Goal: Information Seeking & Learning: Check status

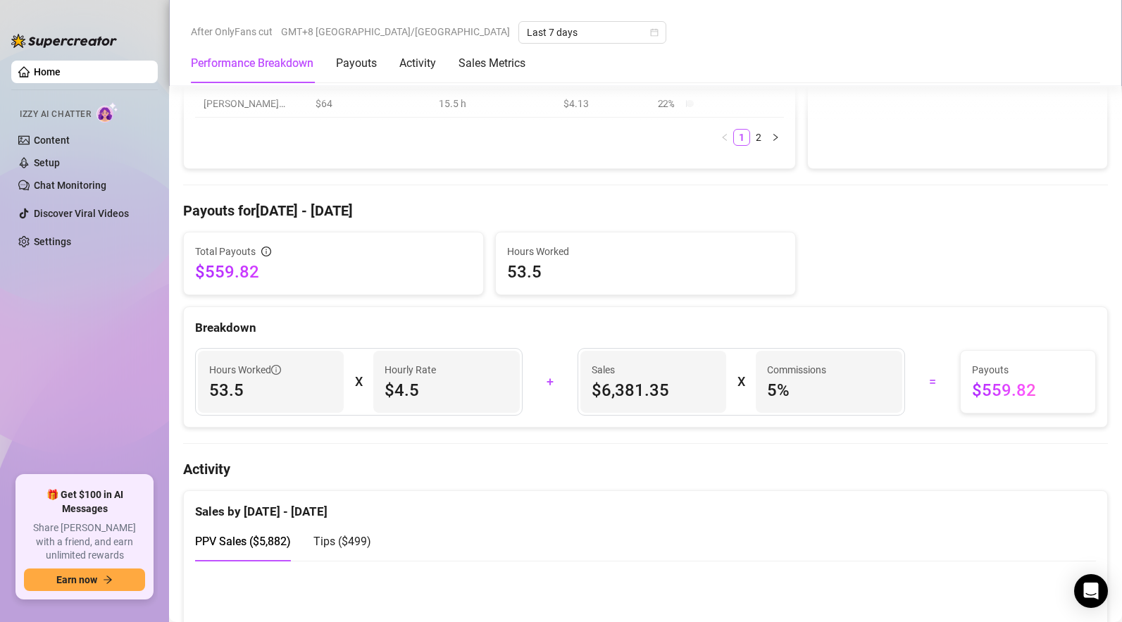
scroll to position [676, 0]
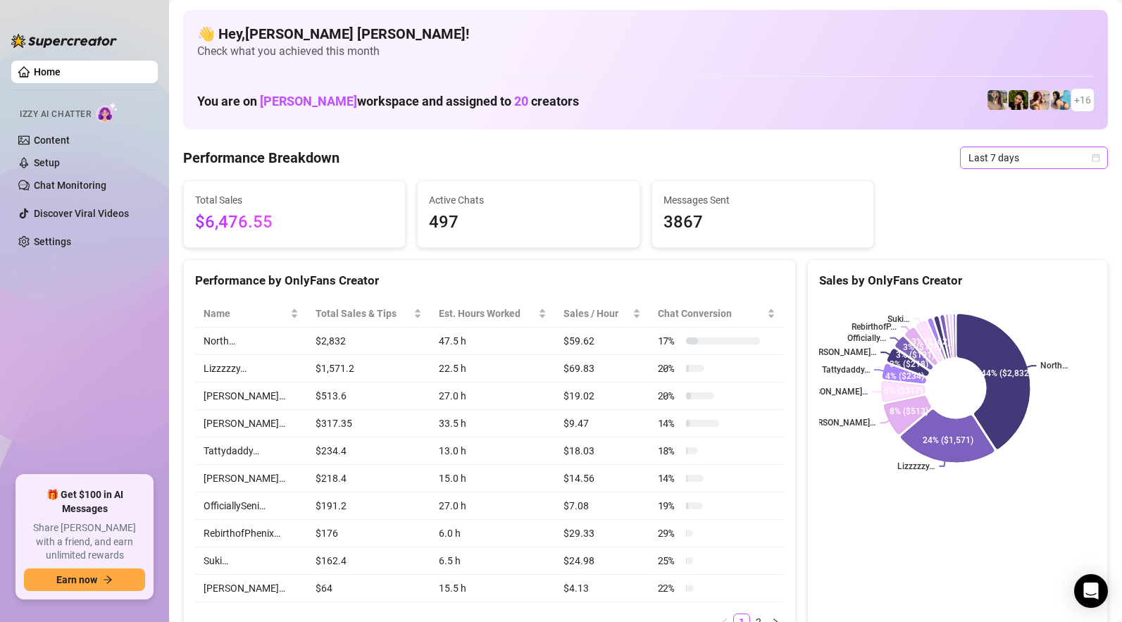
click at [991, 158] on span "Last 7 days" at bounding box center [1034, 157] width 131 height 21
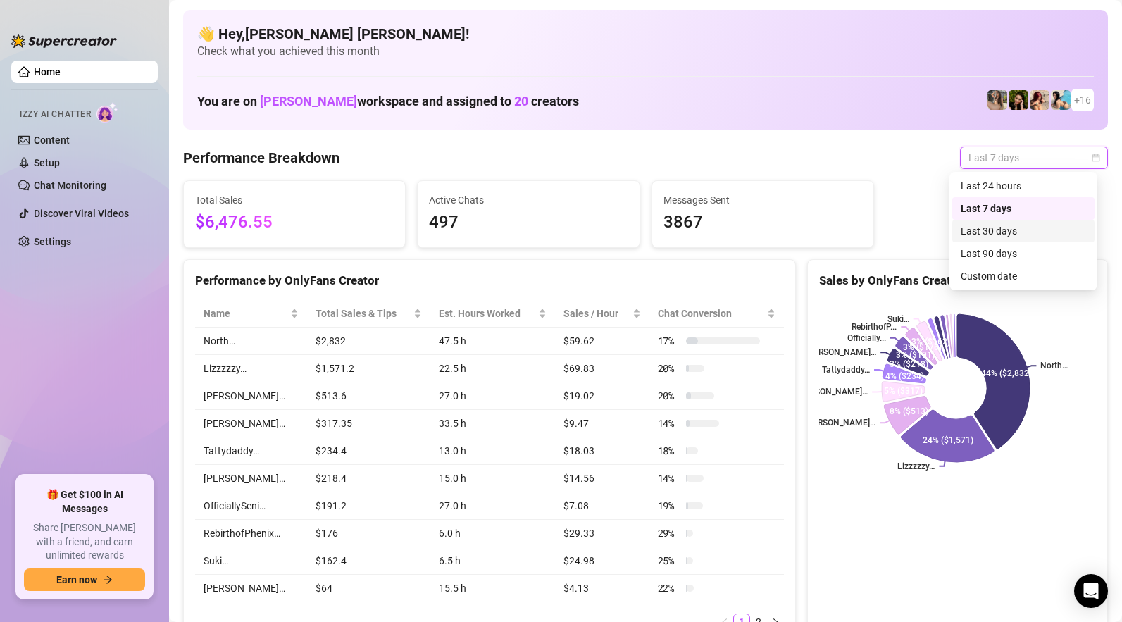
click at [993, 223] on div "Last 30 days" at bounding box center [1024, 231] width 142 height 23
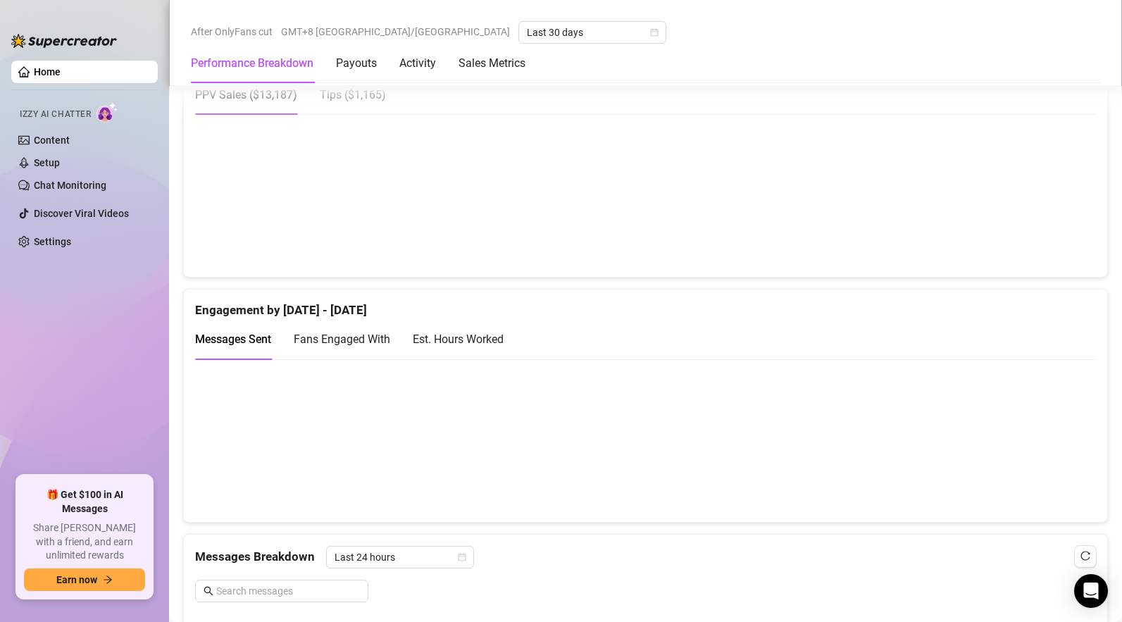
scroll to position [929, 0]
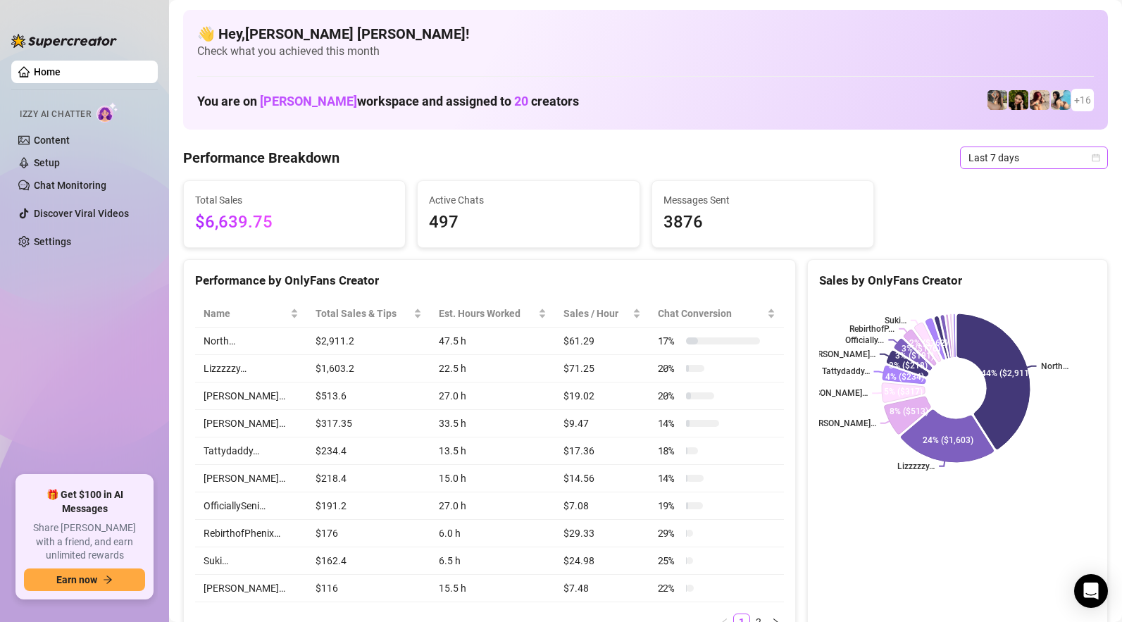
click at [969, 154] on span "Last 7 days" at bounding box center [1034, 157] width 131 height 21
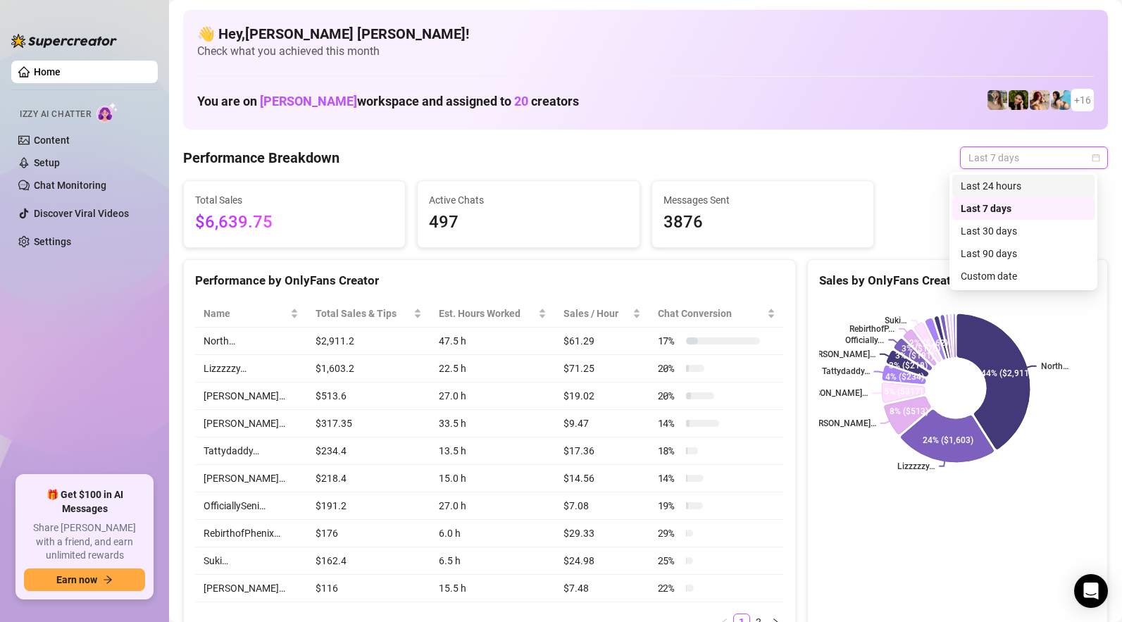
click at [979, 182] on div "Last 24 hours" at bounding box center [1023, 185] width 125 height 15
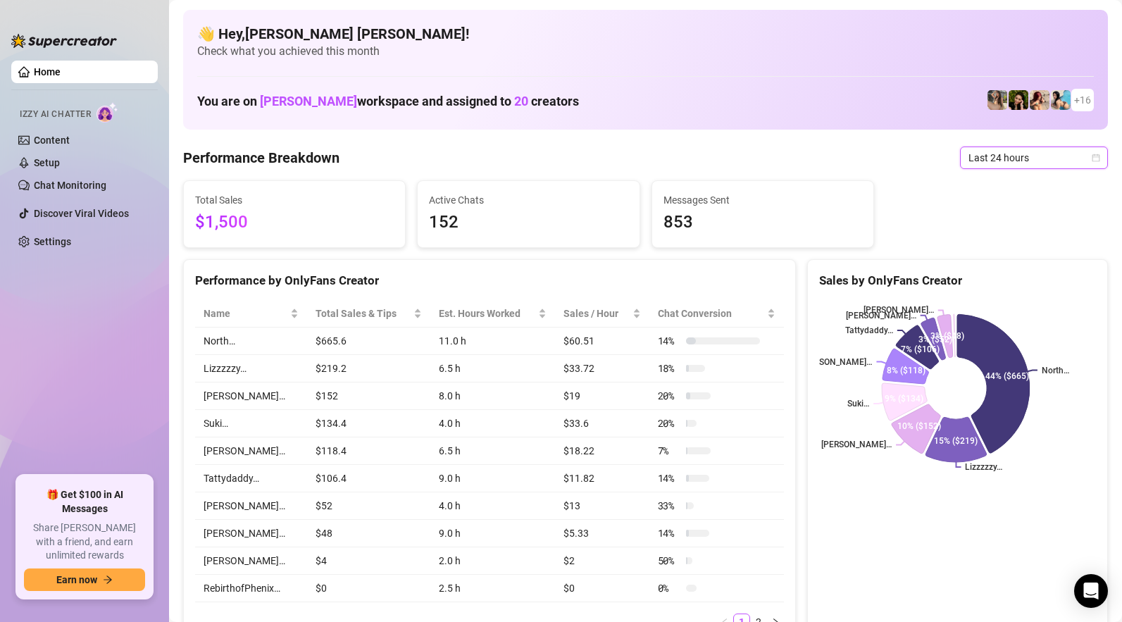
click at [1007, 155] on span "Last 24 hours" at bounding box center [1034, 157] width 131 height 21
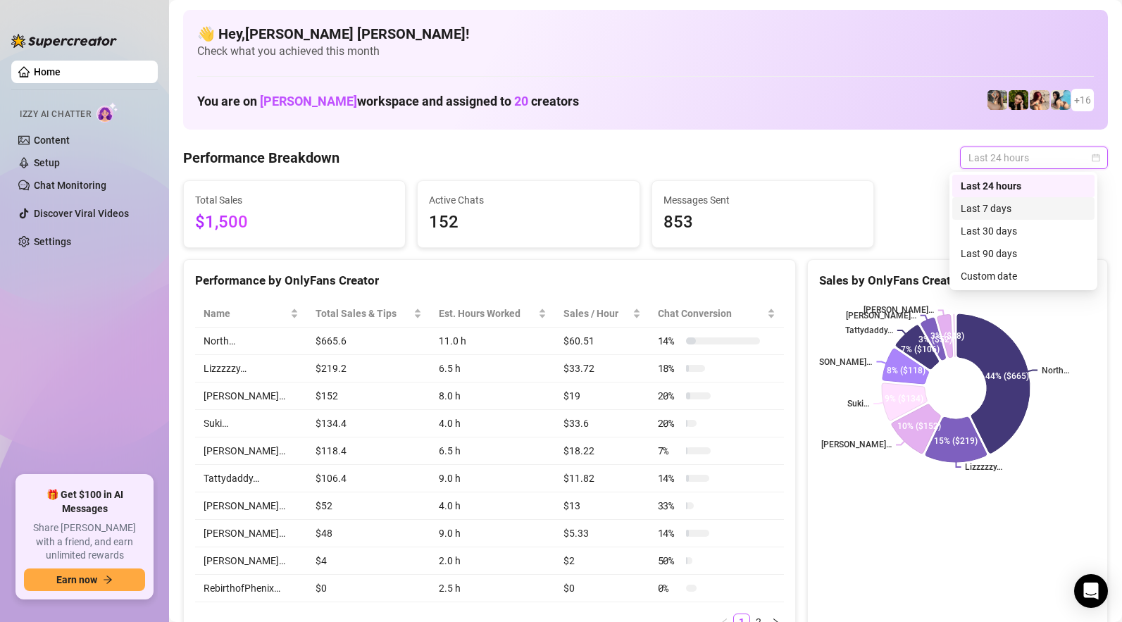
click at [1005, 206] on div "Last 7 days" at bounding box center [1023, 208] width 125 height 15
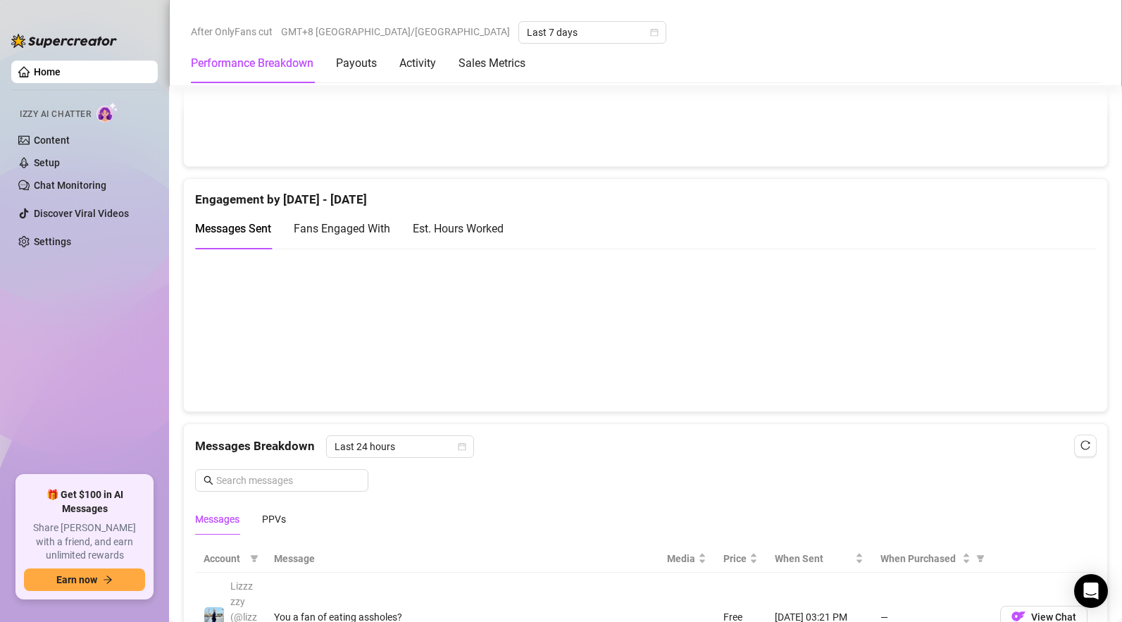
scroll to position [733, 0]
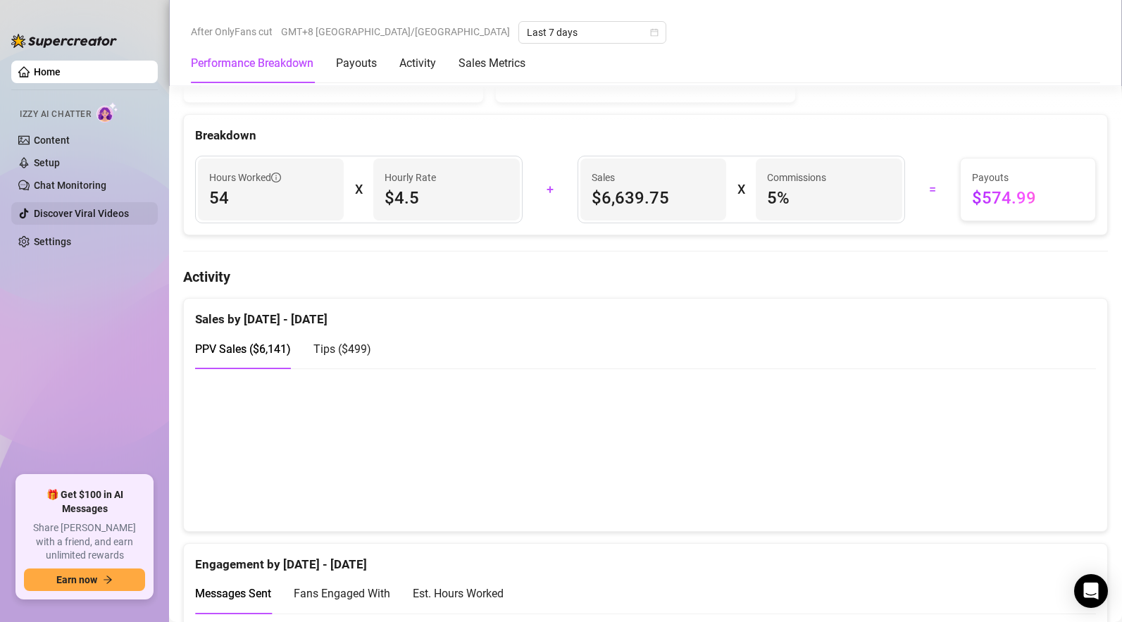
scroll to position [677, 0]
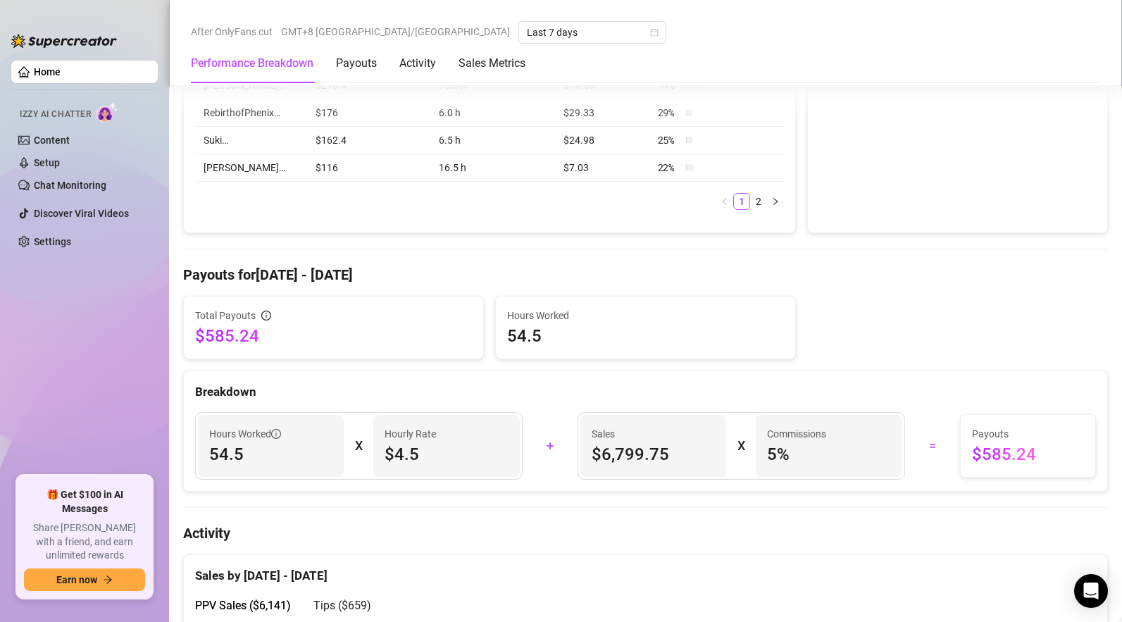
scroll to position [776, 0]
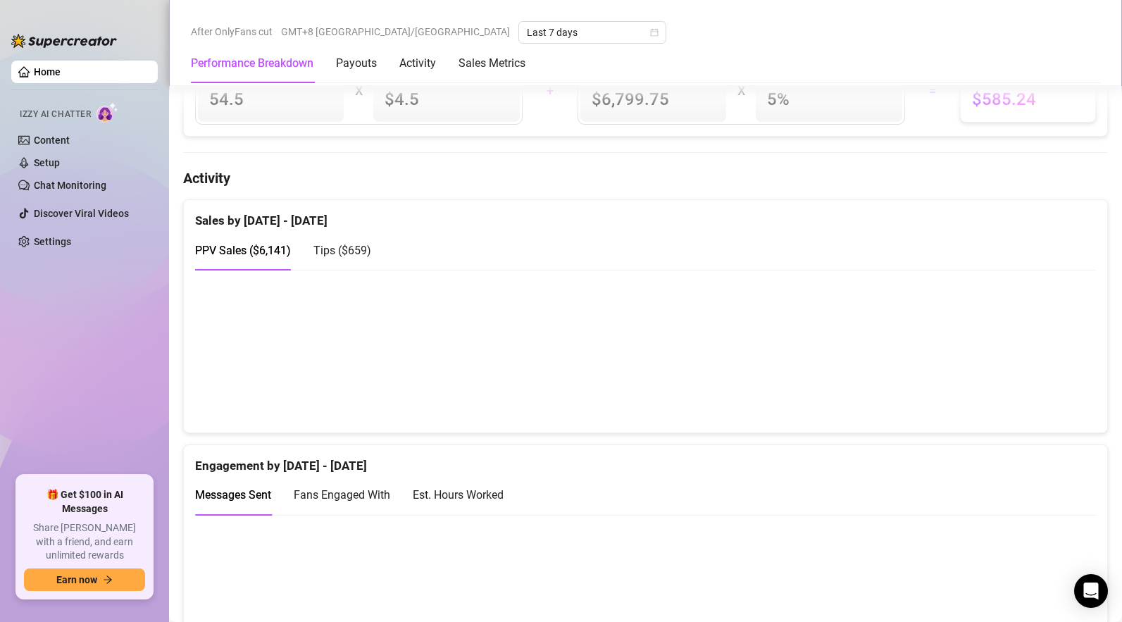
click at [343, 255] on span "Tips ( $659 )" at bounding box center [343, 250] width 58 height 13
click at [276, 248] on span "PPV Sales ( $6,141 )" at bounding box center [243, 250] width 96 height 13
click at [348, 252] on span "Tips ( $659 )" at bounding box center [343, 250] width 58 height 13
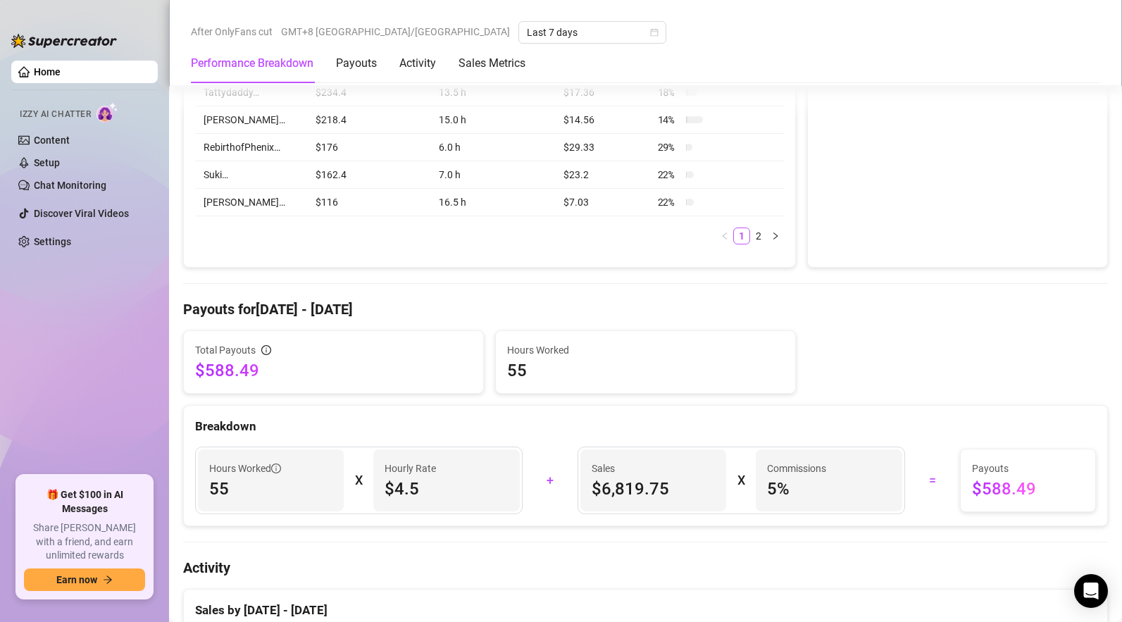
scroll to position [805, 0]
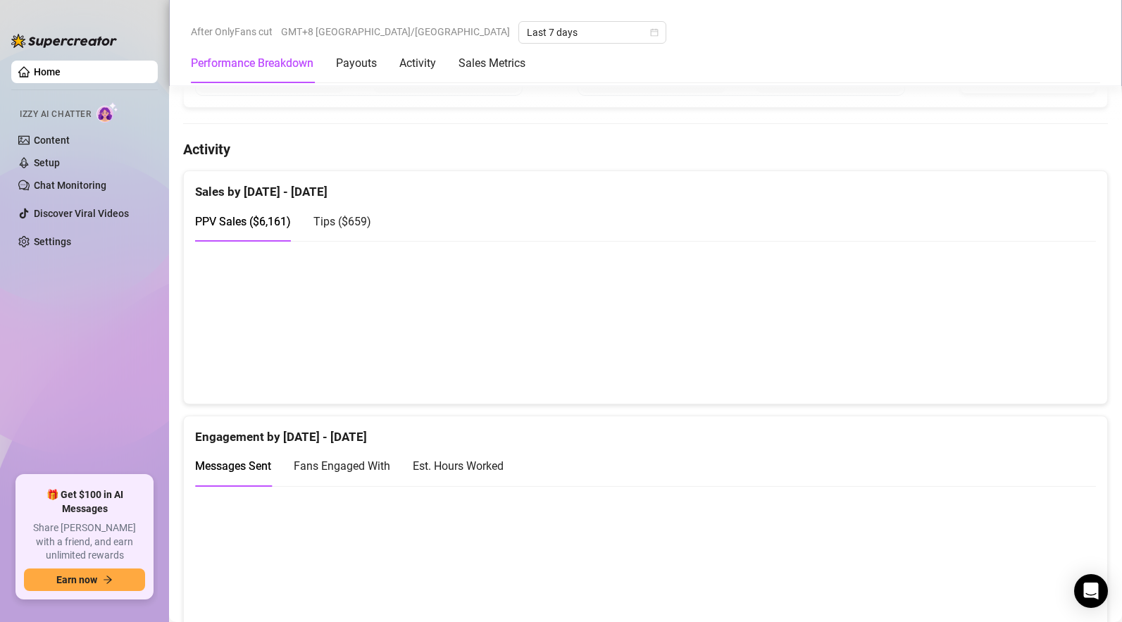
click at [1030, 314] on canvas at bounding box center [640, 322] width 891 height 141
click at [728, 204] on div "PPV Sales ( $6,161 ) Tips ( $659 )" at bounding box center [645, 221] width 901 height 40
